Goal: Task Accomplishment & Management: Use online tool/utility

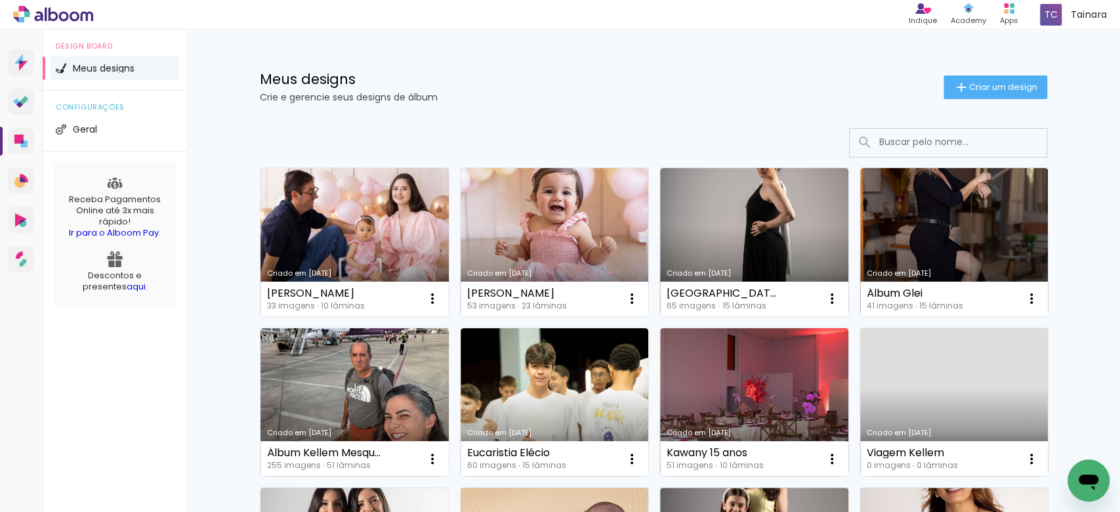
click at [348, 197] on link "Criado em 28/08/25" at bounding box center [354, 242] width 188 height 148
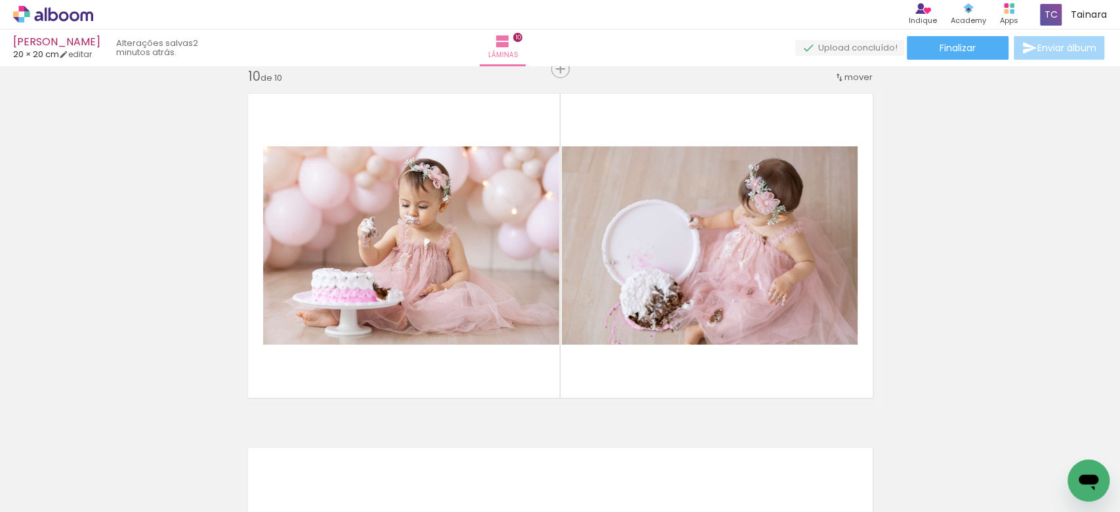
scroll to position [0, 1416]
